Goal: Task Accomplishment & Management: Manage account settings

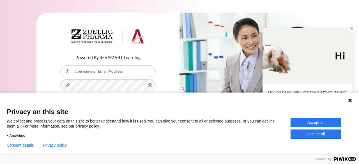
drag, startPoint x: 317, startPoint y: 122, endPoint x: 309, endPoint y: 123, distance: 8.7
click at [317, 122] on button "Accept all" at bounding box center [316, 122] width 50 height 9
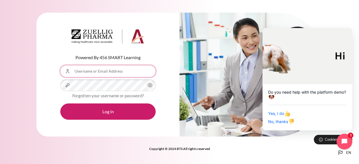
click at [96, 71] on input "Username or Email Address" at bounding box center [107, 71] width 95 height 12
type input "vttra@zuelligpharma.com.vn"
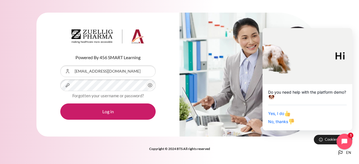
click at [151, 85] on icon "Content" at bounding box center [150, 85] width 7 height 7
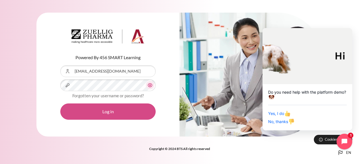
click at [123, 108] on button "Log in" at bounding box center [107, 111] width 95 height 16
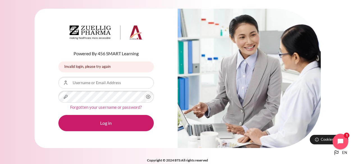
click at [127, 107] on link "Forgotten your username or password?" at bounding box center [106, 107] width 72 height 5
